Goal: Book appointment/travel/reservation

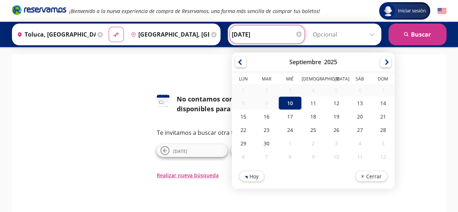
click at [274, 35] on input "[DATE]" at bounding box center [267, 34] width 71 height 18
click at [309, 100] on div "11" at bounding box center [312, 102] width 23 height 13
type input "[DATE]"
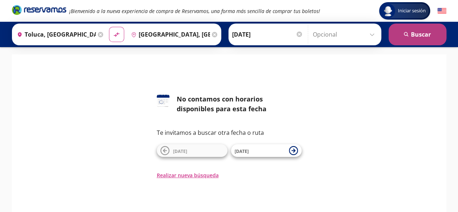
click at [423, 35] on button "search [GEOGRAPHIC_DATA]" at bounding box center [417, 35] width 58 height 22
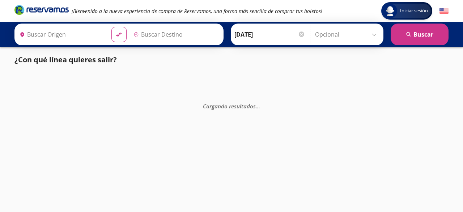
type input "[GEOGRAPHIC_DATA], [GEOGRAPHIC_DATA]"
type input "Toluca, [GEOGRAPHIC_DATA]"
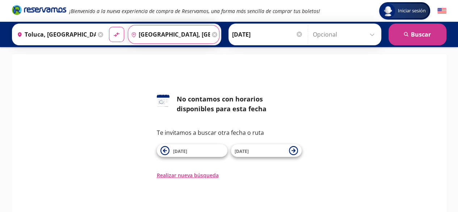
click at [162, 27] on input "[GEOGRAPHIC_DATA], [GEOGRAPHIC_DATA]" at bounding box center [169, 34] width 82 height 18
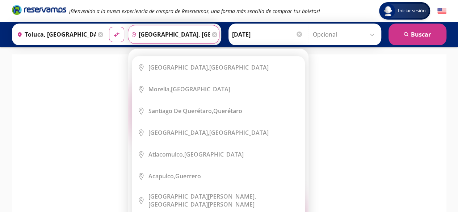
click at [212, 33] on icon at bounding box center [214, 34] width 5 height 5
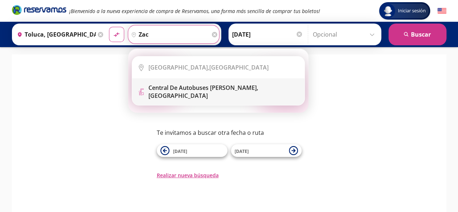
click at [182, 100] on li "Terminal Icon" at bounding box center [218, 91] width 172 height 27
type input "Central de Autobuses [PERSON_NAME], [GEOGRAPHIC_DATA]"
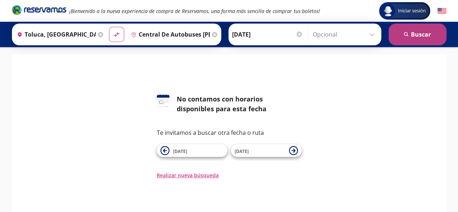
click at [419, 30] on button "search [GEOGRAPHIC_DATA]" at bounding box center [417, 35] width 58 height 22
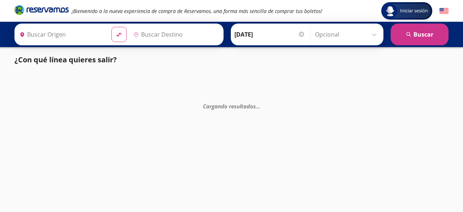
type input "Toluca, [GEOGRAPHIC_DATA]"
type input "Central de Autobuses [PERSON_NAME], [GEOGRAPHIC_DATA]"
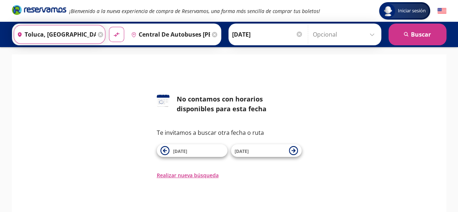
click at [58, 35] on input "Toluca, [GEOGRAPHIC_DATA]" at bounding box center [55, 34] width 82 height 18
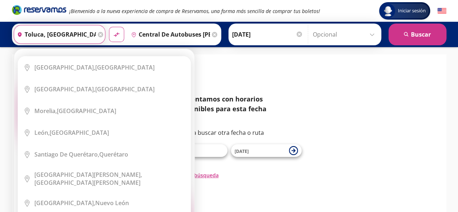
drag, startPoint x: 76, startPoint y: 32, endPoint x: 13, endPoint y: 31, distance: 62.6
click at [13, 31] on div "Origen heroicons:map-pin-20-solid [GEOGRAPHIC_DATA], [GEOGRAPHIC_DATA] Elige tu…" at bounding box center [116, 35] width 209 height 22
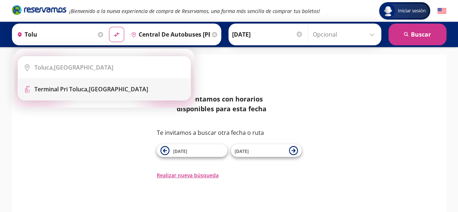
click at [55, 85] on b "Terminal Pri Toluca," at bounding box center [61, 89] width 54 height 8
type input "Terminal Pri Toluca, [GEOGRAPHIC_DATA]"
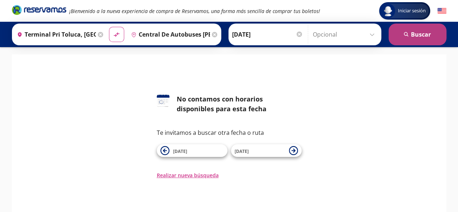
click at [435, 30] on button "search [GEOGRAPHIC_DATA]" at bounding box center [417, 35] width 58 height 22
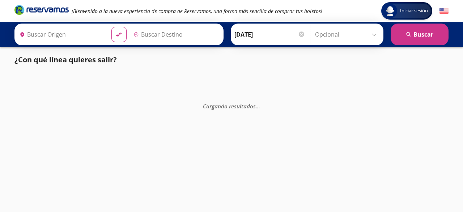
type input "Terminal Pri Toluca, [GEOGRAPHIC_DATA]"
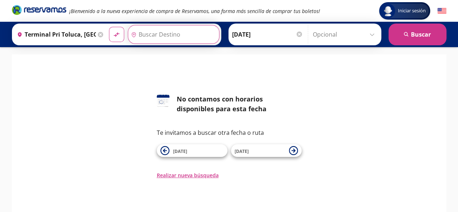
click at [152, 37] on input "Destino" at bounding box center [172, 34] width 89 height 18
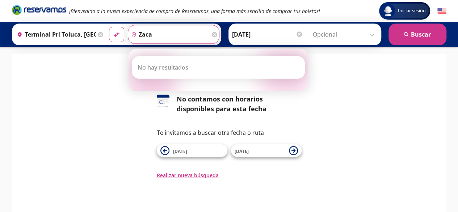
type input "zaca"
click at [98, 33] on icon at bounding box center [100, 34] width 5 height 5
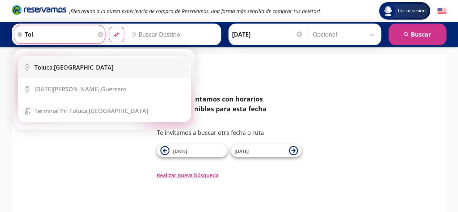
click at [64, 69] on div "Toluca, [GEOGRAPHIC_DATA]" at bounding box center [73, 67] width 79 height 8
type input "Toluca, [GEOGRAPHIC_DATA]"
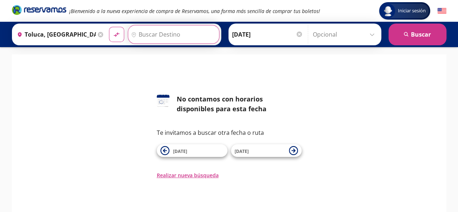
click at [147, 31] on input "Destino" at bounding box center [172, 34] width 89 height 18
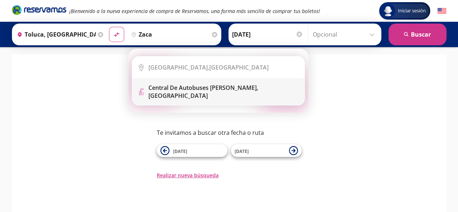
click at [177, 96] on div "Central de Autobuses [PERSON_NAME], [GEOGRAPHIC_DATA]" at bounding box center [223, 92] width 151 height 16
type input "Central de Autobuses [PERSON_NAME], [GEOGRAPHIC_DATA]"
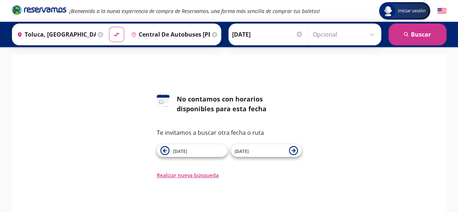
click at [278, 35] on input "[DATE]" at bounding box center [267, 34] width 71 height 18
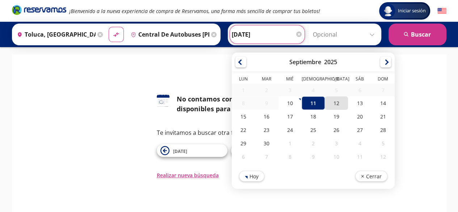
click at [336, 100] on div "12" at bounding box center [336, 102] width 23 height 13
type input "[DATE]"
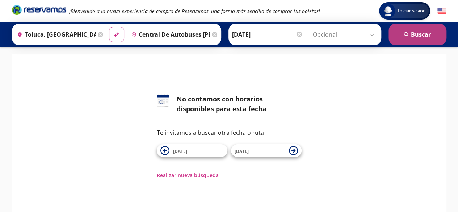
click at [415, 30] on button "search [GEOGRAPHIC_DATA]" at bounding box center [417, 35] width 58 height 22
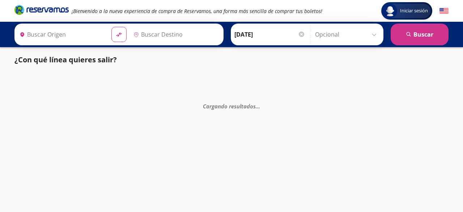
type input "Central de Autobuses [PERSON_NAME], [GEOGRAPHIC_DATA]"
type input "Toluca, [GEOGRAPHIC_DATA]"
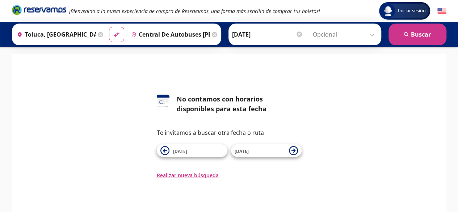
click at [96, 29] on div "Origen heroicons:map-pin-20-solid [GEOGRAPHIC_DATA], [GEOGRAPHIC_DATA]" at bounding box center [60, 34] width 92 height 19
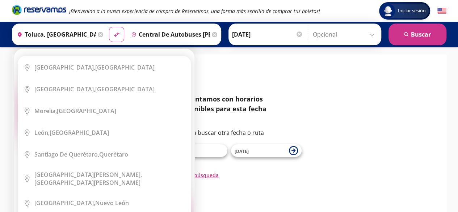
click at [98, 33] on icon at bounding box center [100, 34] width 5 height 5
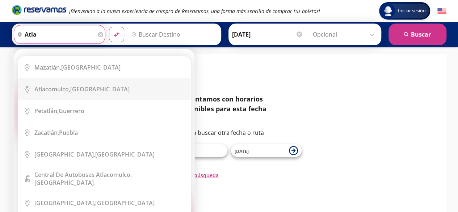
click at [78, 89] on div "Atlacomulco, [GEOGRAPHIC_DATA]" at bounding box center [81, 89] width 95 height 8
type input "Atlacomulco, [GEOGRAPHIC_DATA]"
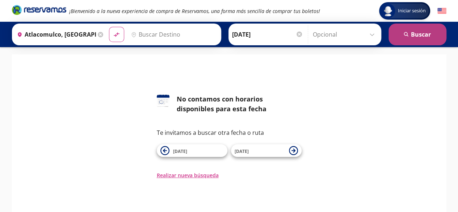
click at [429, 29] on button "search [GEOGRAPHIC_DATA]" at bounding box center [417, 35] width 58 height 22
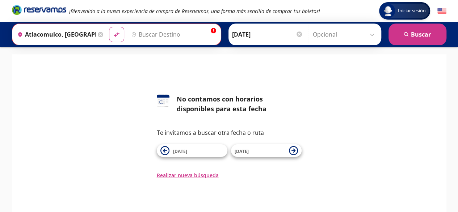
click at [172, 35] on input "Destino" at bounding box center [172, 34] width 89 height 18
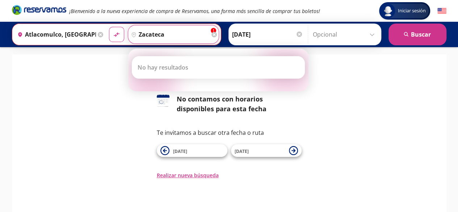
type input "zacateca"
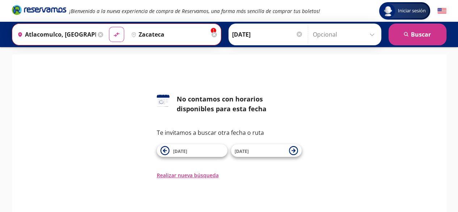
click at [98, 33] on icon at bounding box center [100, 34] width 5 height 5
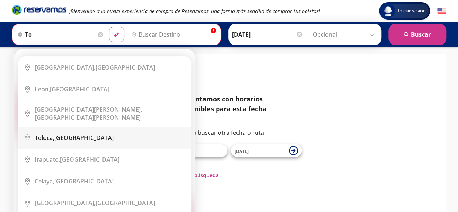
click at [69, 134] on div "Toluca, [GEOGRAPHIC_DATA]" at bounding box center [74, 138] width 79 height 8
type input "Toluca, [GEOGRAPHIC_DATA]"
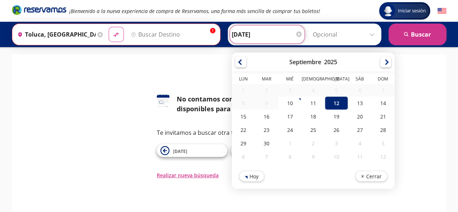
click at [268, 31] on input "[DATE]" at bounding box center [267, 34] width 71 height 18
click at [352, 106] on div "13" at bounding box center [359, 102] width 23 height 13
type input "[DATE]"
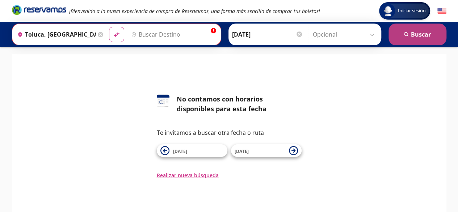
click at [428, 32] on button "search [GEOGRAPHIC_DATA]" at bounding box center [417, 35] width 58 height 22
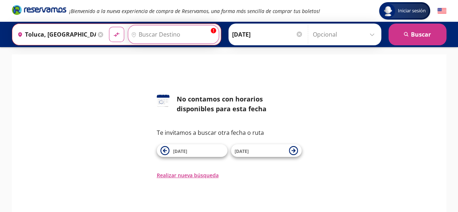
click at [156, 33] on input "Destino" at bounding box center [172, 34] width 89 height 18
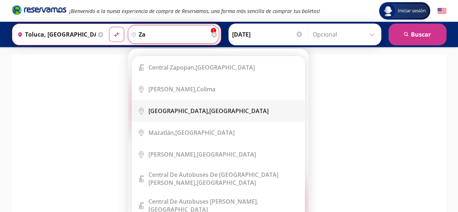
type input "z"
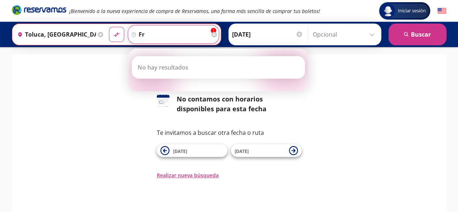
type input "f"
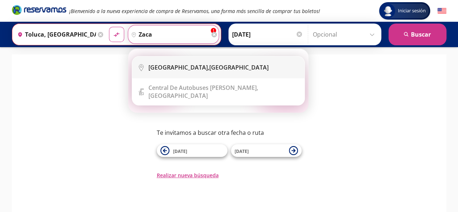
click at [175, 63] on b "[GEOGRAPHIC_DATA]," at bounding box center [178, 67] width 61 height 8
type input "[GEOGRAPHIC_DATA], [GEOGRAPHIC_DATA]"
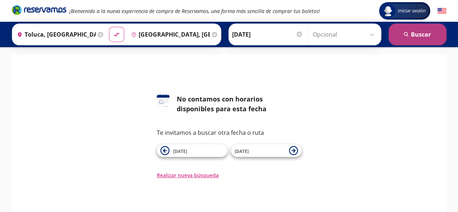
click at [433, 32] on button "search [GEOGRAPHIC_DATA]" at bounding box center [417, 35] width 58 height 22
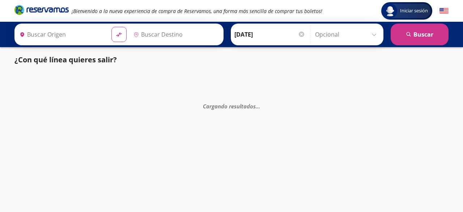
type input "[GEOGRAPHIC_DATA], [GEOGRAPHIC_DATA]"
type input "Toluca, [GEOGRAPHIC_DATA]"
